Goal: Task Accomplishment & Management: Manage account settings

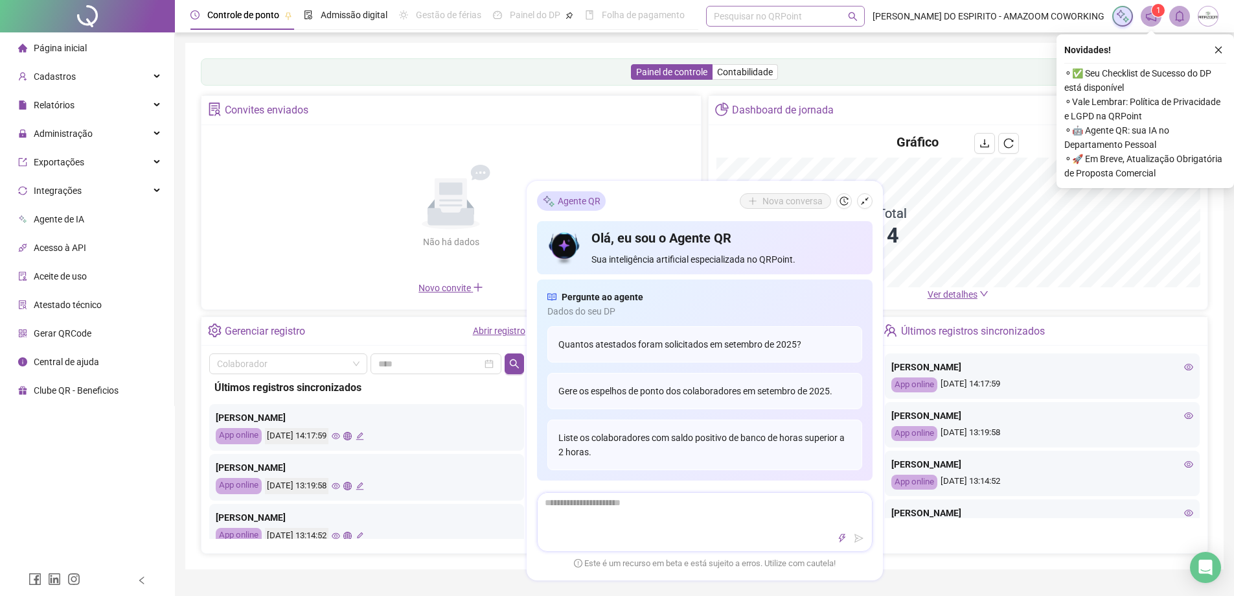
click at [815, 21] on div "Pesquisar no QRPoint" at bounding box center [785, 16] width 159 height 21
click at [84, 128] on span "Administração" at bounding box center [63, 133] width 59 height 10
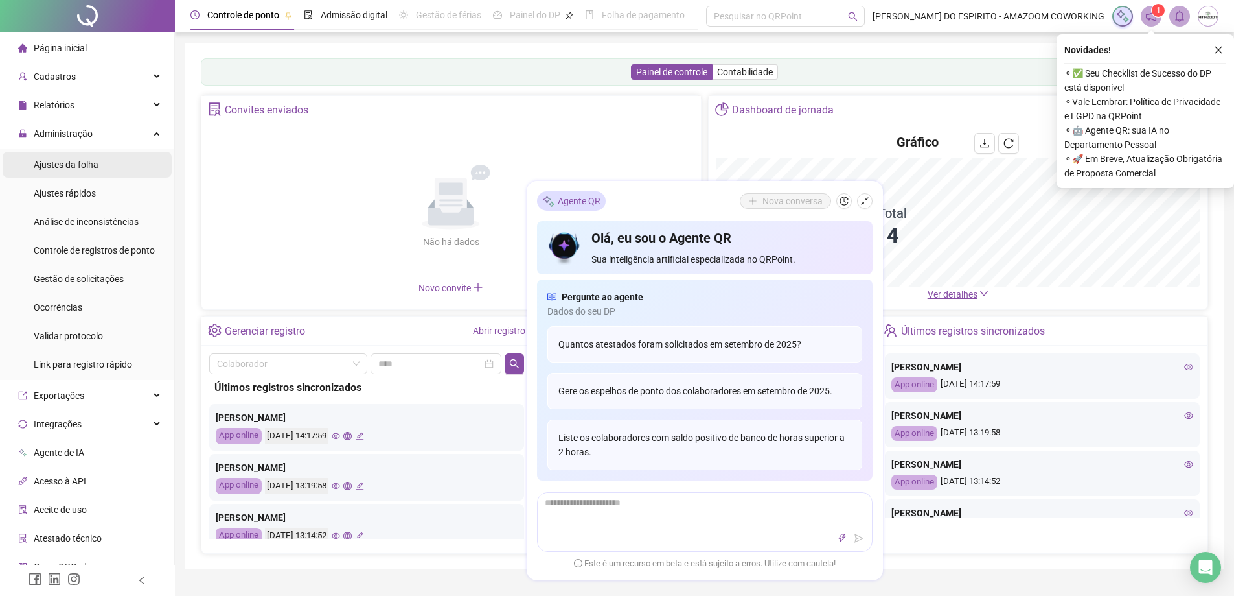
click at [92, 165] on span "Ajustes da folha" at bounding box center [66, 164] width 65 height 10
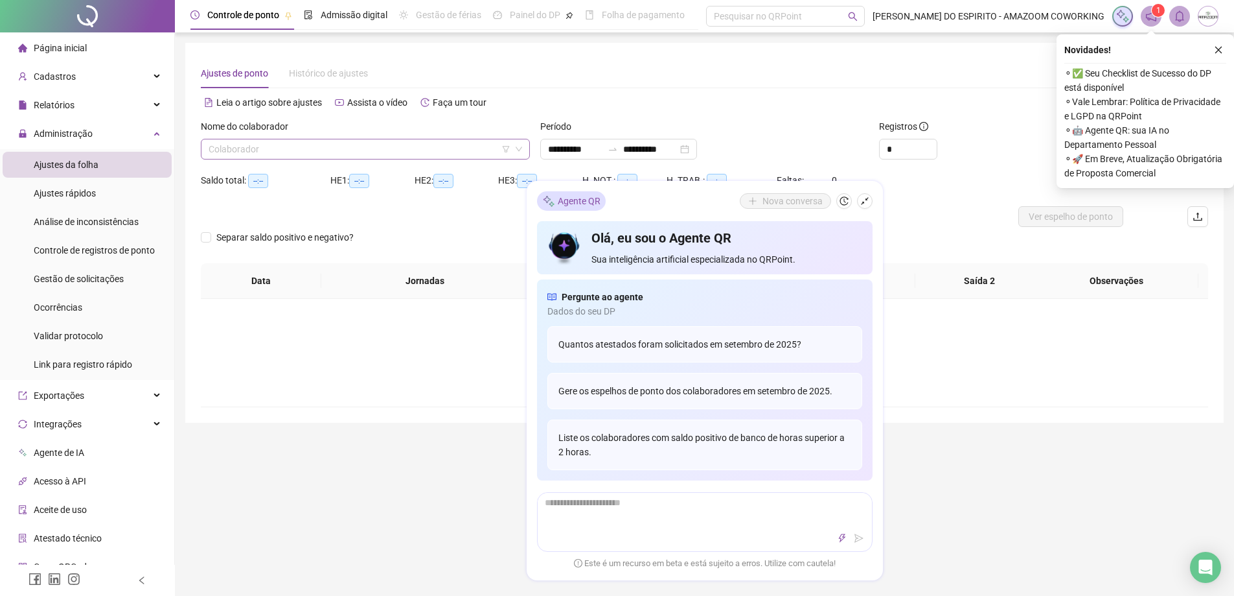
type input "**********"
click at [397, 150] on input "search" at bounding box center [360, 148] width 302 height 19
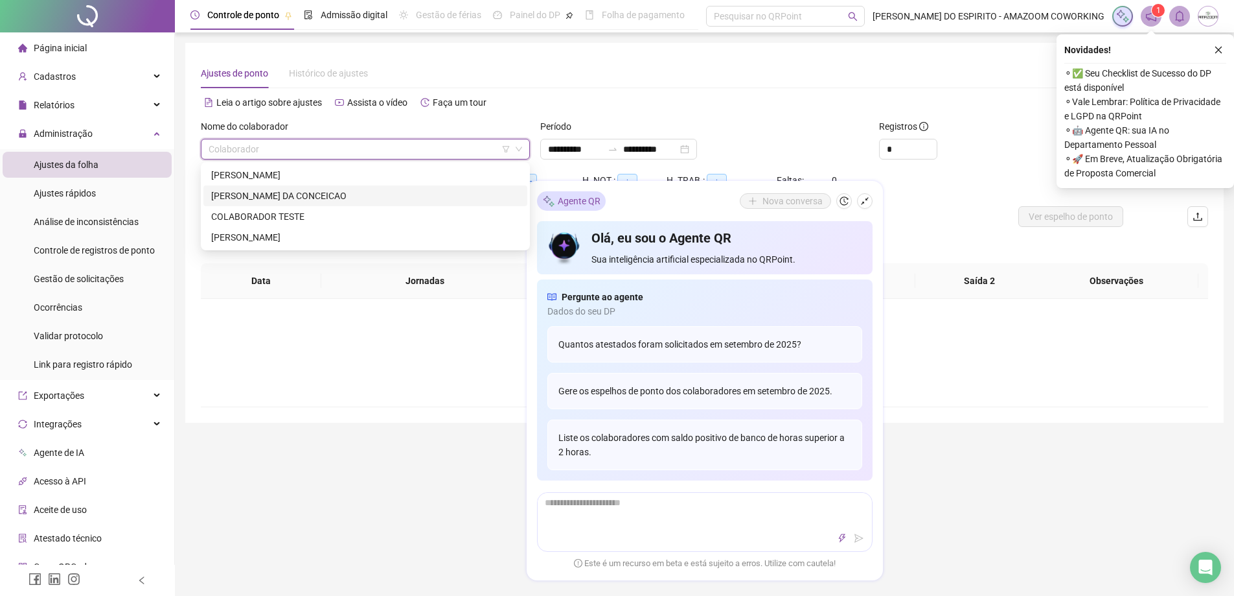
click at [321, 199] on div "CLAYTON CESAR FERREIRA DA CONCEICAO" at bounding box center [365, 196] width 308 height 14
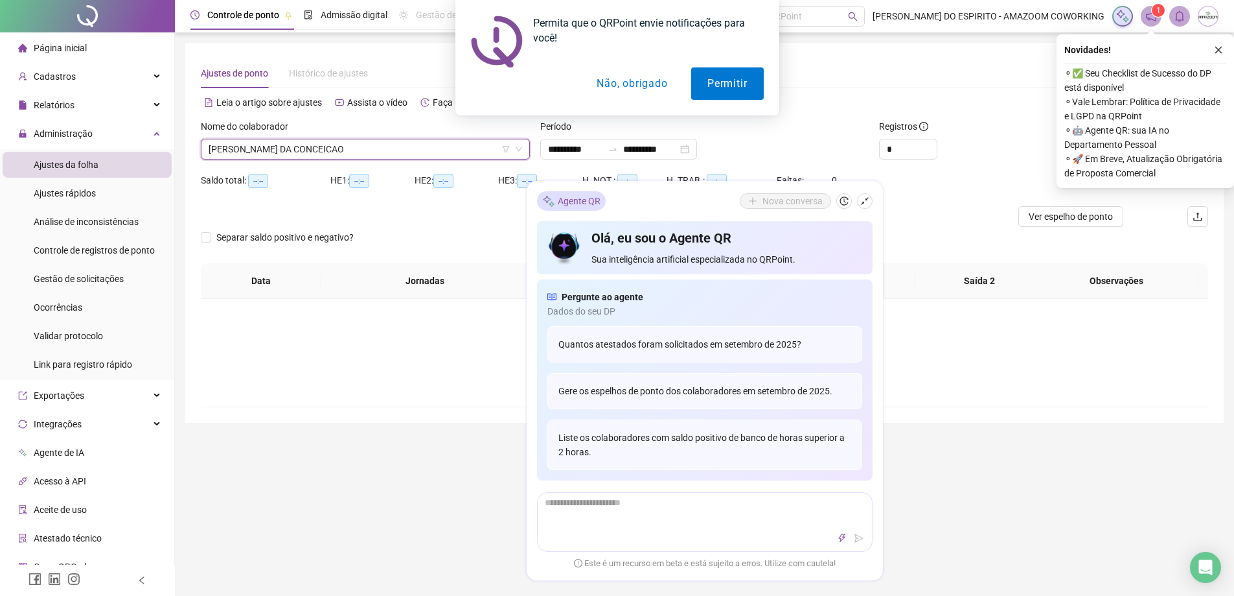
click at [637, 95] on button "Não, obrigado" at bounding box center [632, 83] width 103 height 32
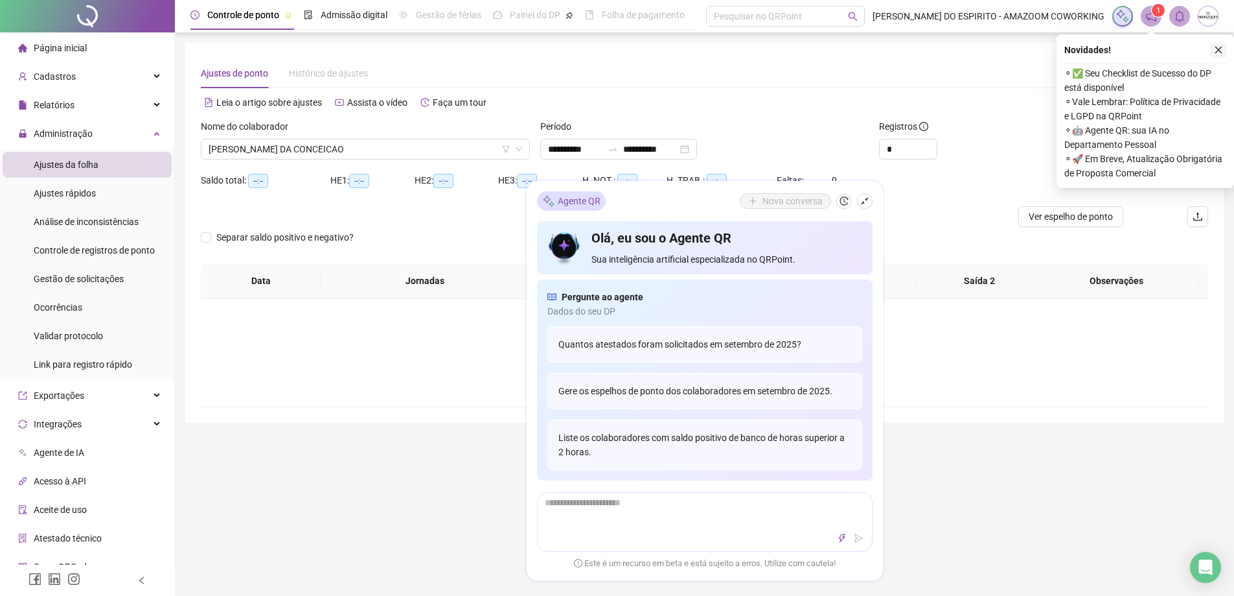
click at [1225, 51] on div "Novidades ! ⚬ ✅ Seu Checklist de Sucesso do DP está disponível ⚬ Vale Lembrar: …" at bounding box center [1146, 111] width 178 height 154
click at [1222, 51] on icon "close" at bounding box center [1218, 49] width 9 height 9
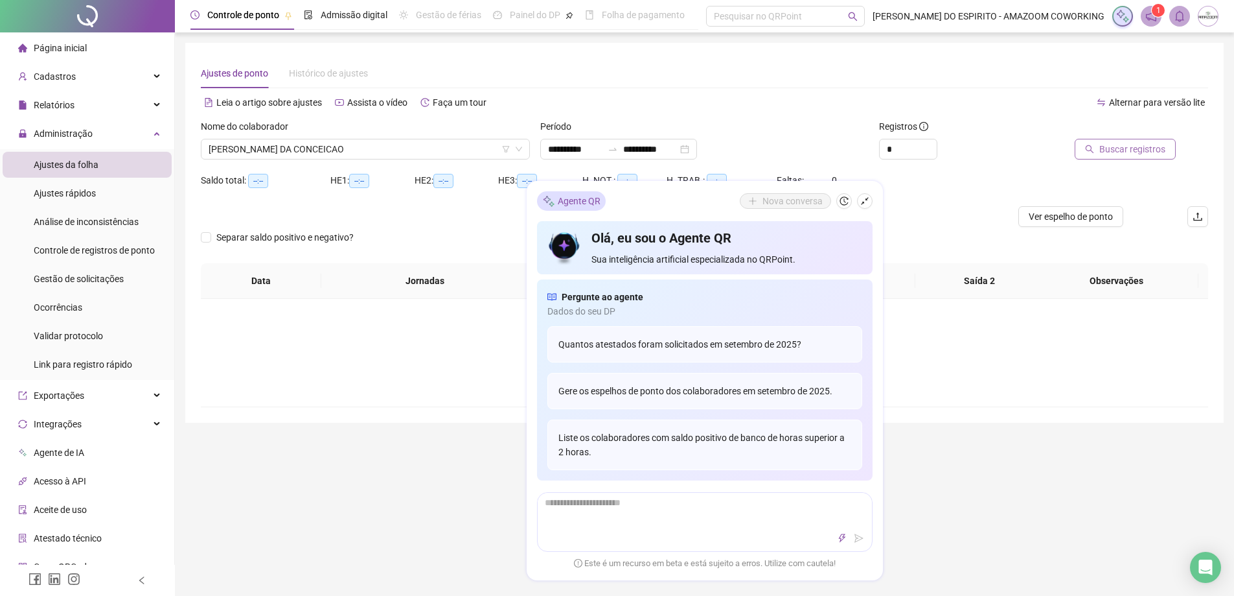
click at [1141, 149] on span "Buscar registros" at bounding box center [1133, 149] width 66 height 14
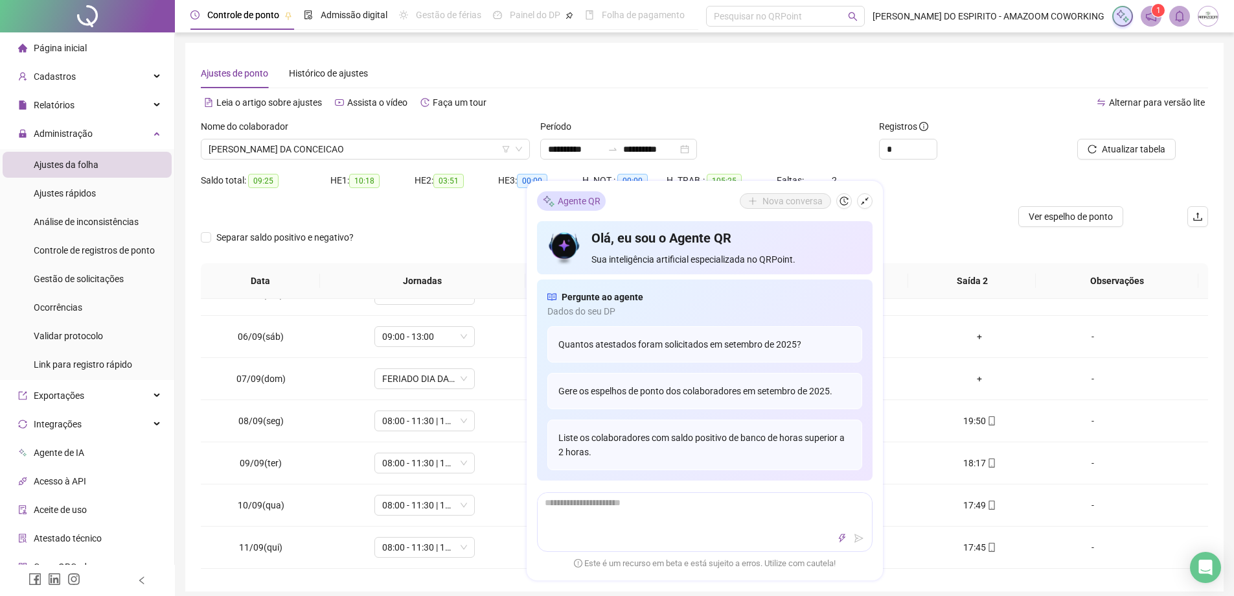
scroll to position [194, 0]
click at [862, 202] on icon "shrink" at bounding box center [865, 200] width 9 height 9
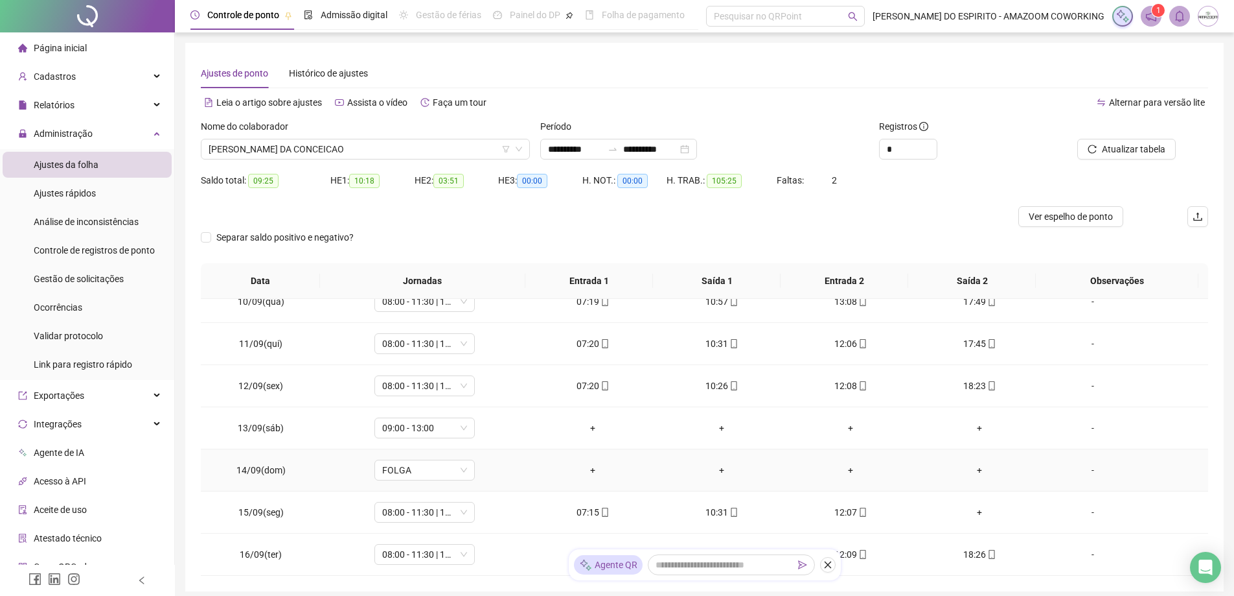
scroll to position [82, 0]
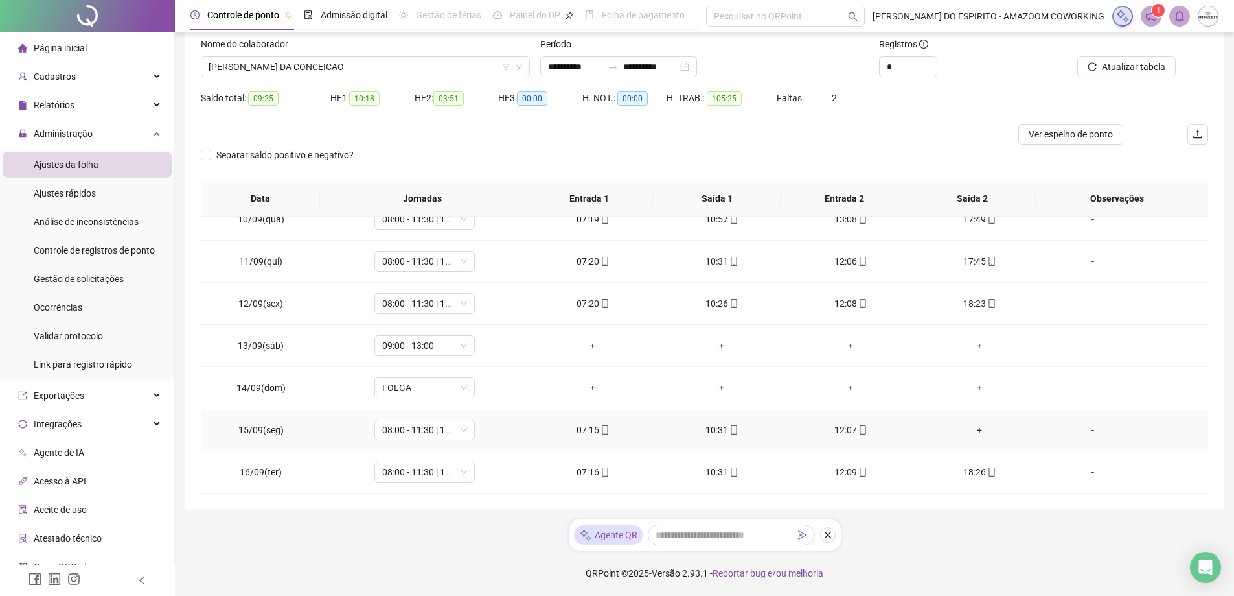
click at [970, 432] on div "+" at bounding box center [980, 430] width 108 height 14
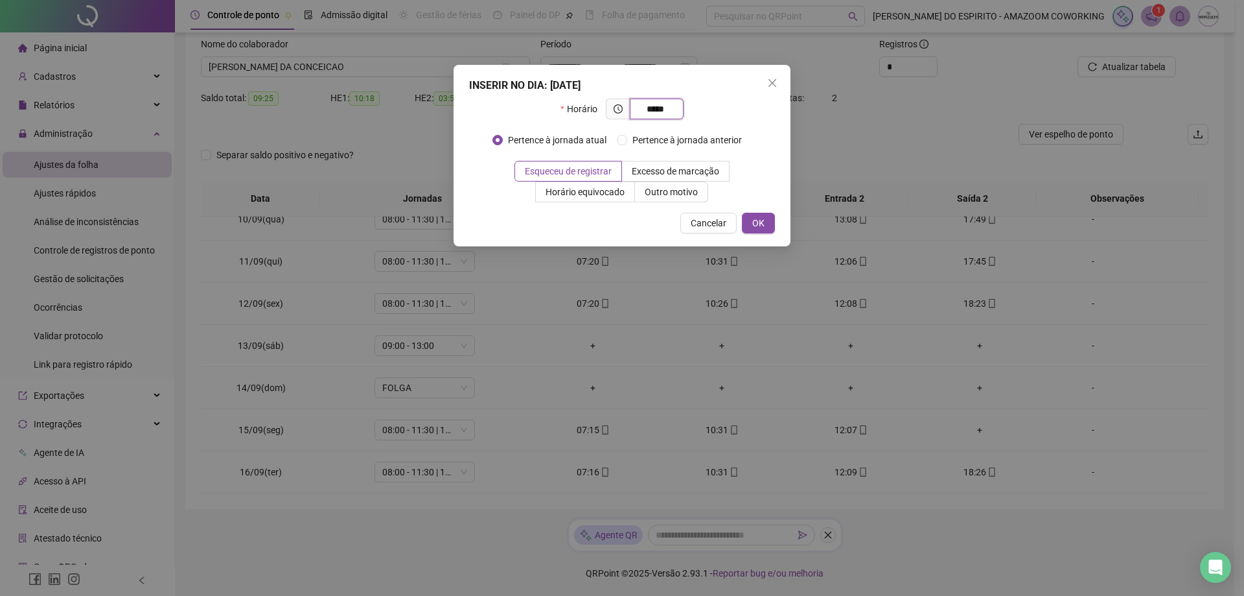
type input "*****"
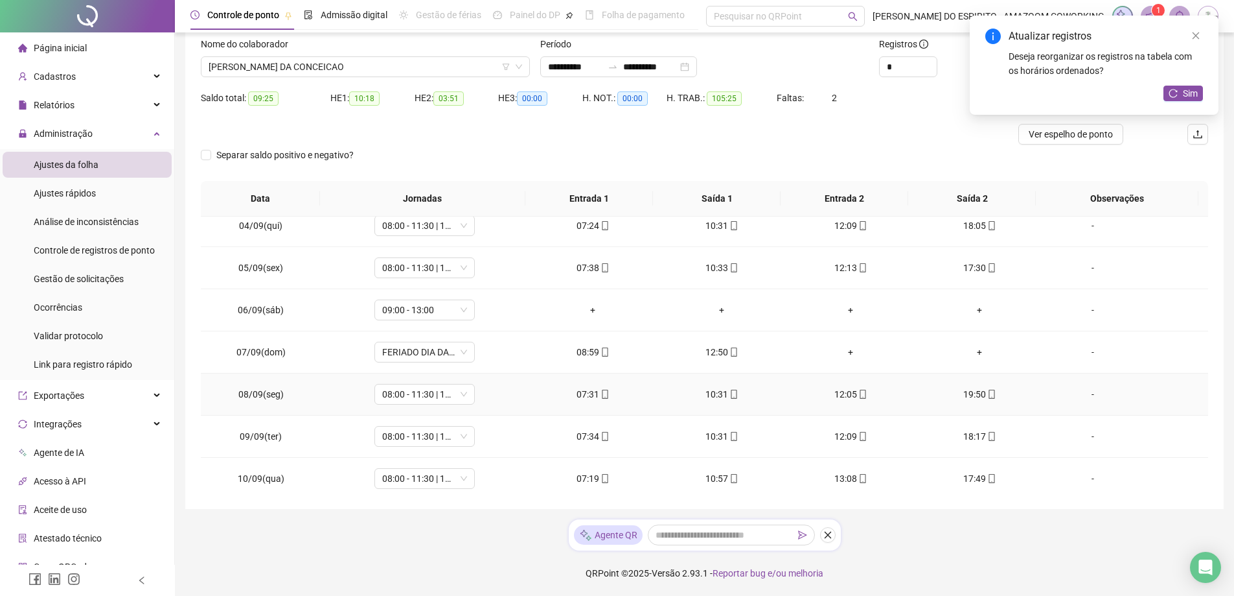
scroll to position [73, 0]
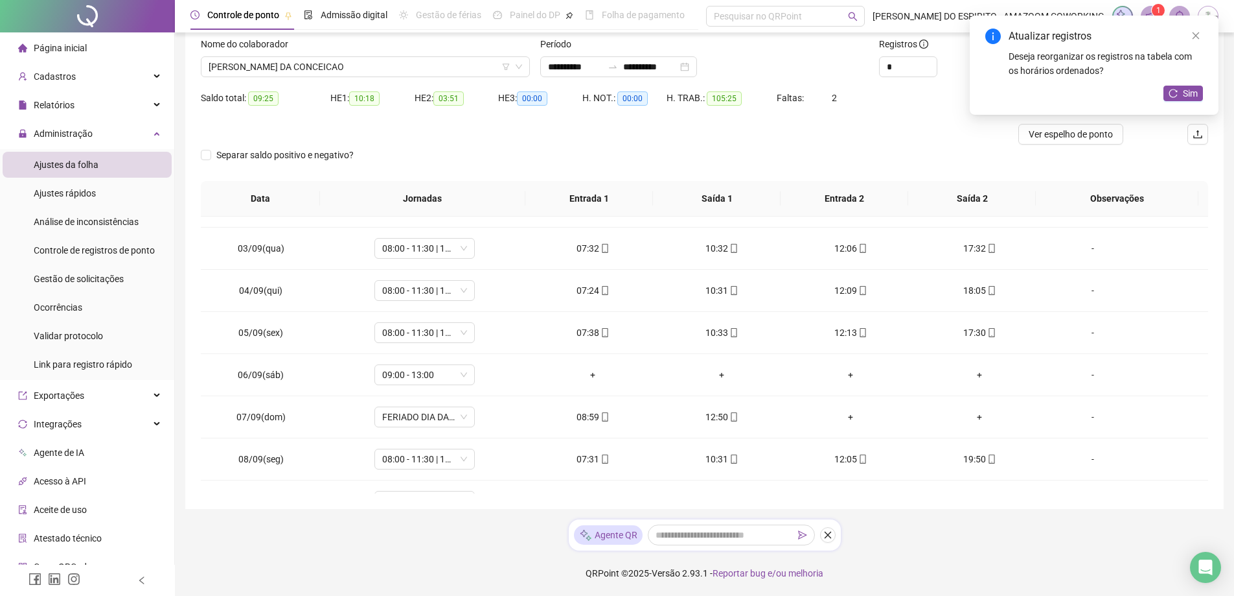
click at [1159, 86] on div "Atualizar registros Deseja reorganizar os registros na tabela com os horários o…" at bounding box center [1094, 65] width 249 height 99
click at [1167, 88] on button "Sim" at bounding box center [1184, 94] width 40 height 16
